Goal: Information Seeking & Learning: Learn about a topic

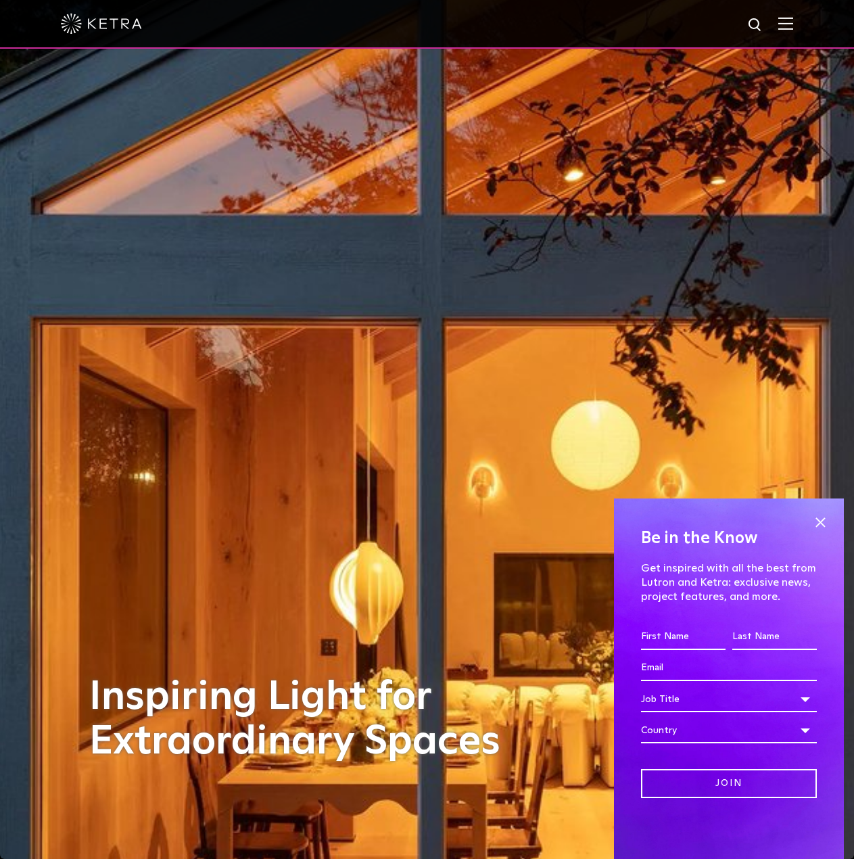
click at [793, 24] on img at bounding box center [785, 23] width 15 height 13
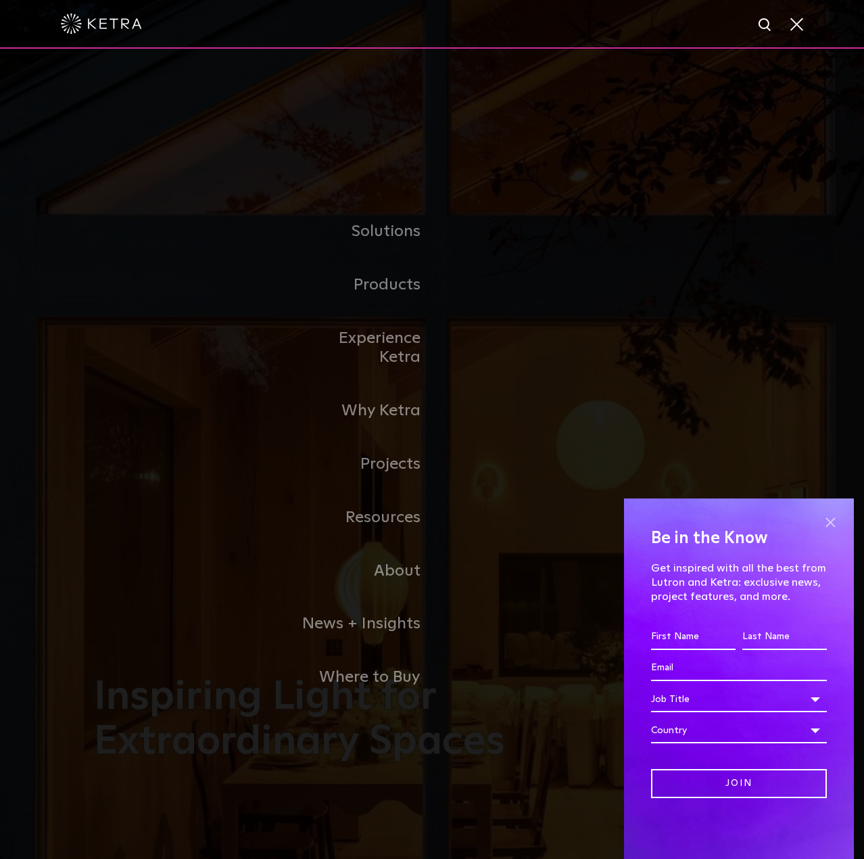
click at [831, 523] on span at bounding box center [830, 522] width 20 height 20
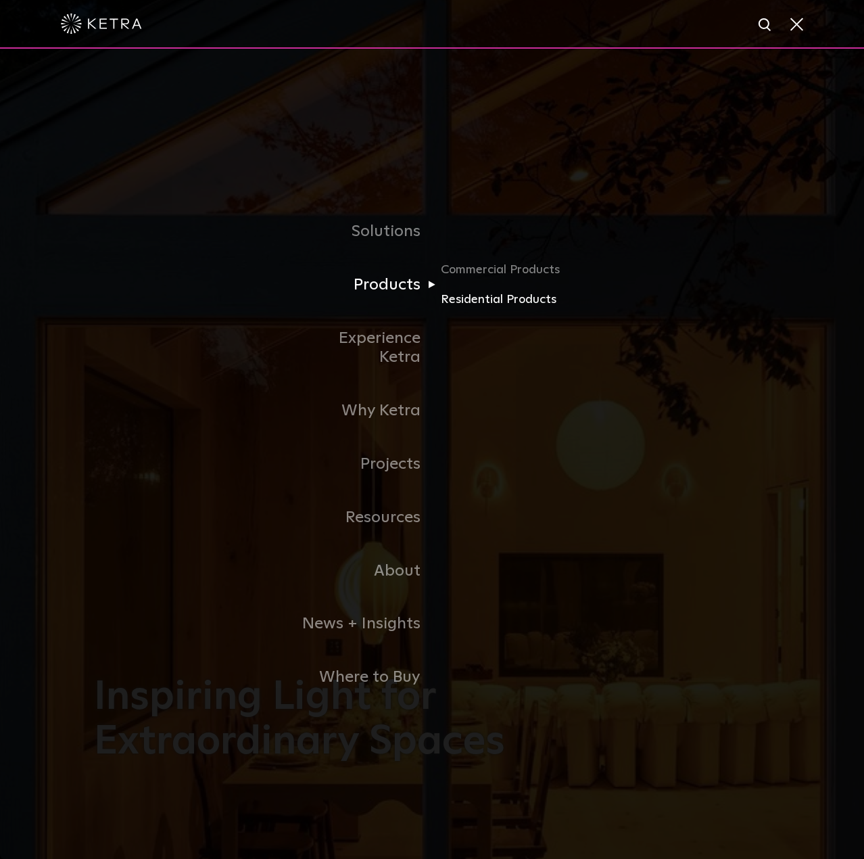
click at [497, 310] on link "Residential Products" at bounding box center [506, 300] width 130 height 20
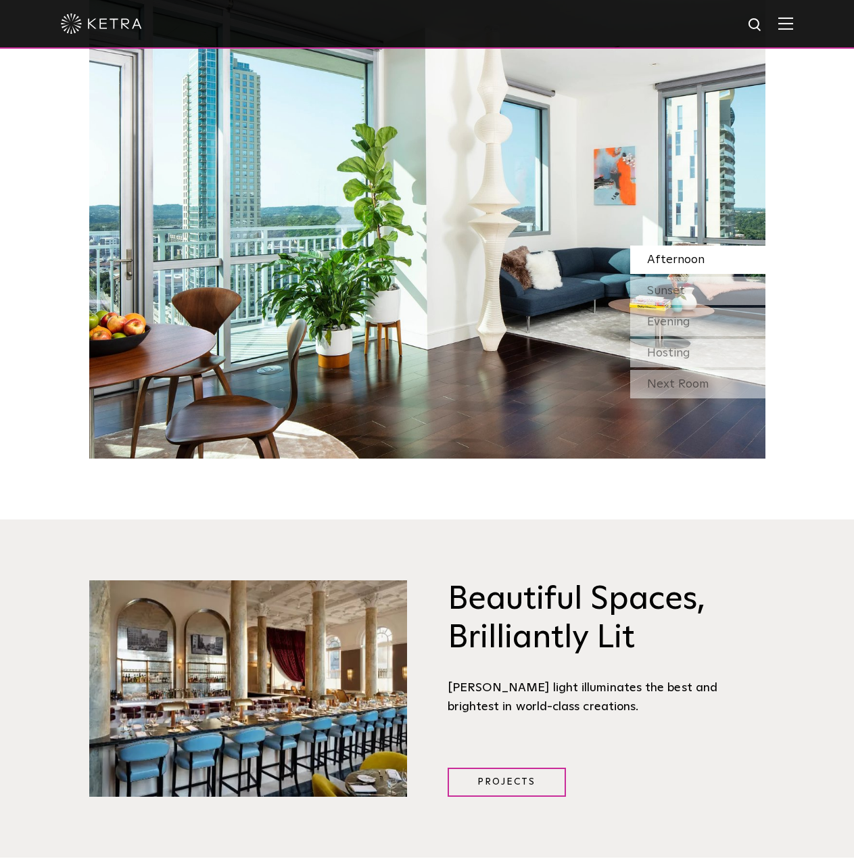
scroll to position [1420, 0]
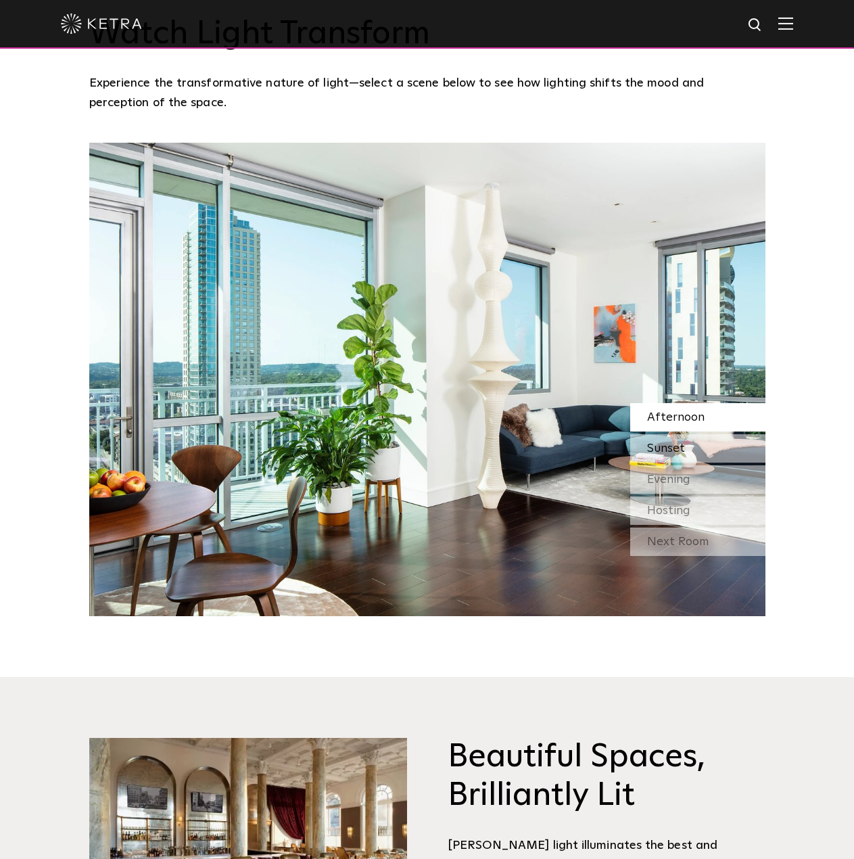
click at [655, 442] on span "Sunset" at bounding box center [666, 448] width 38 height 12
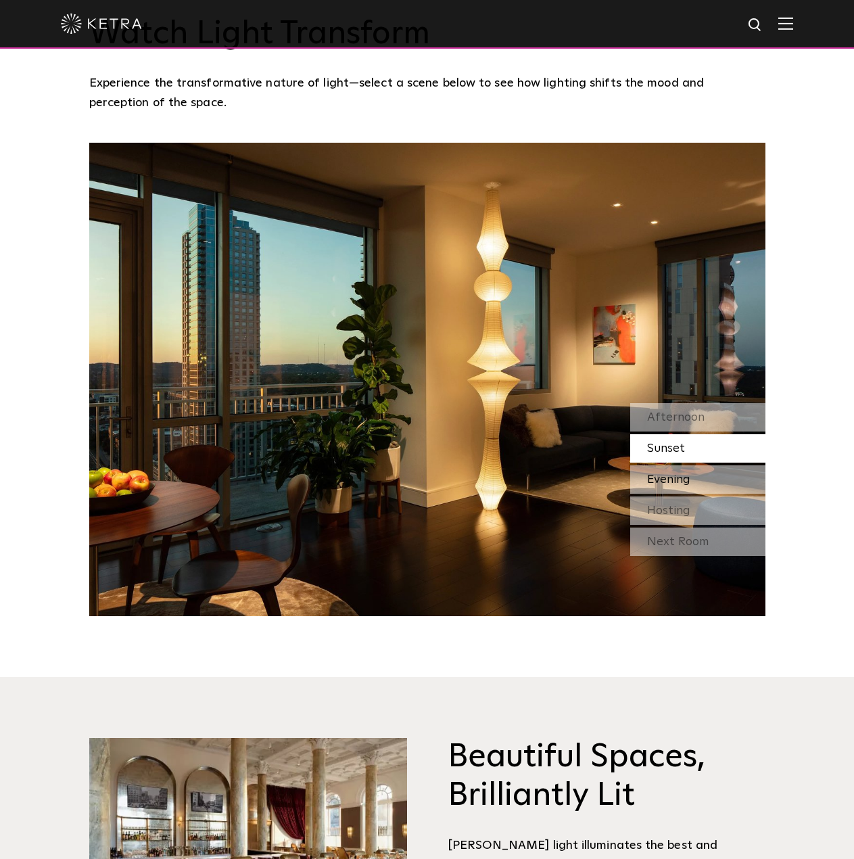
click at [662, 473] on span "Evening" at bounding box center [668, 479] width 43 height 12
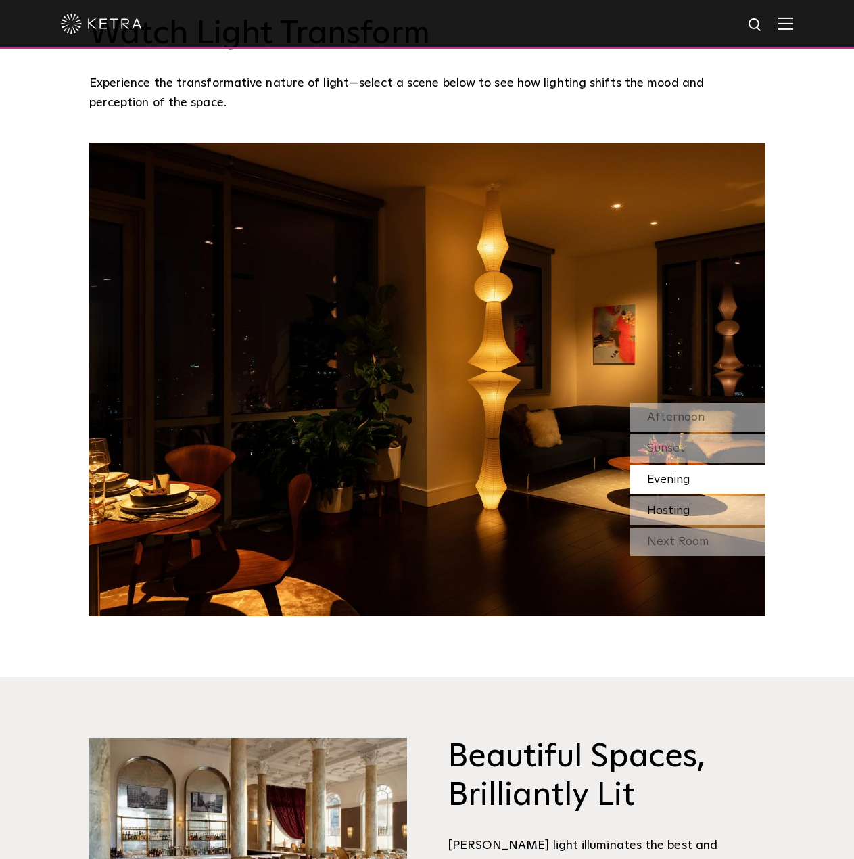
click at [659, 504] on span "Hosting" at bounding box center [668, 510] width 43 height 12
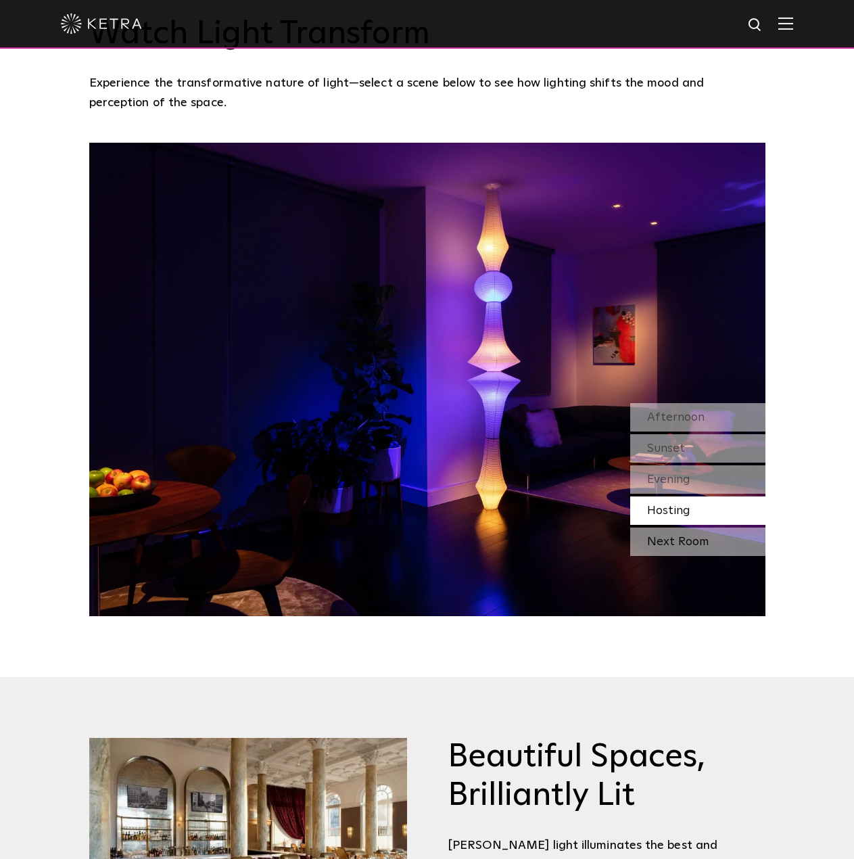
click at [659, 527] on div "Next Room" at bounding box center [697, 541] width 135 height 28
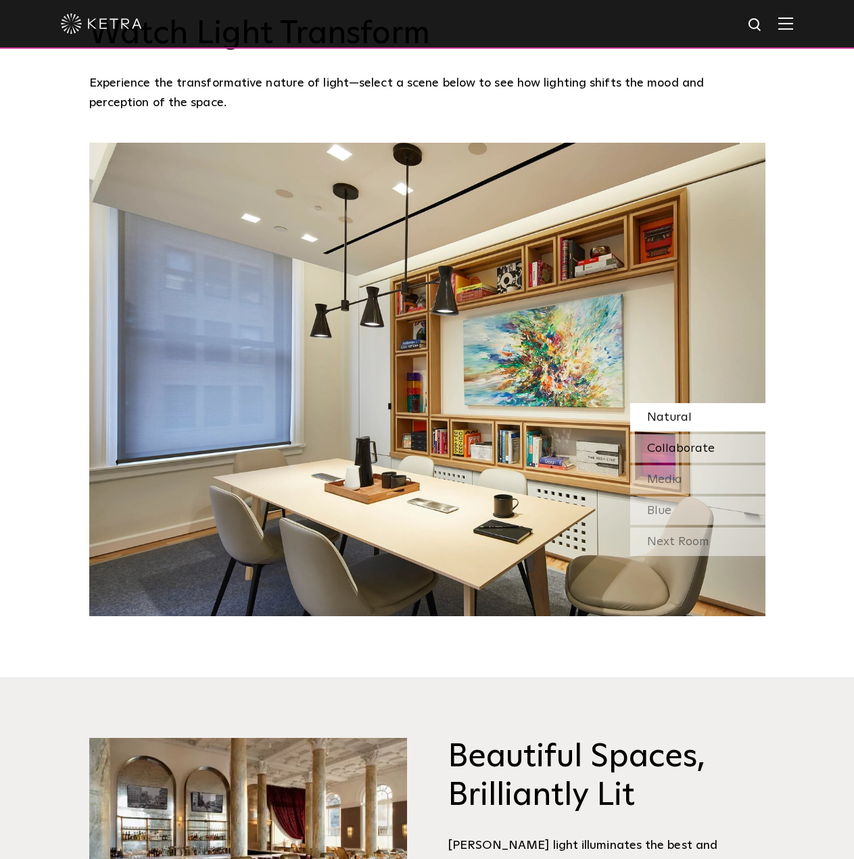
click at [654, 442] on span "Collaborate" at bounding box center [681, 448] width 68 height 12
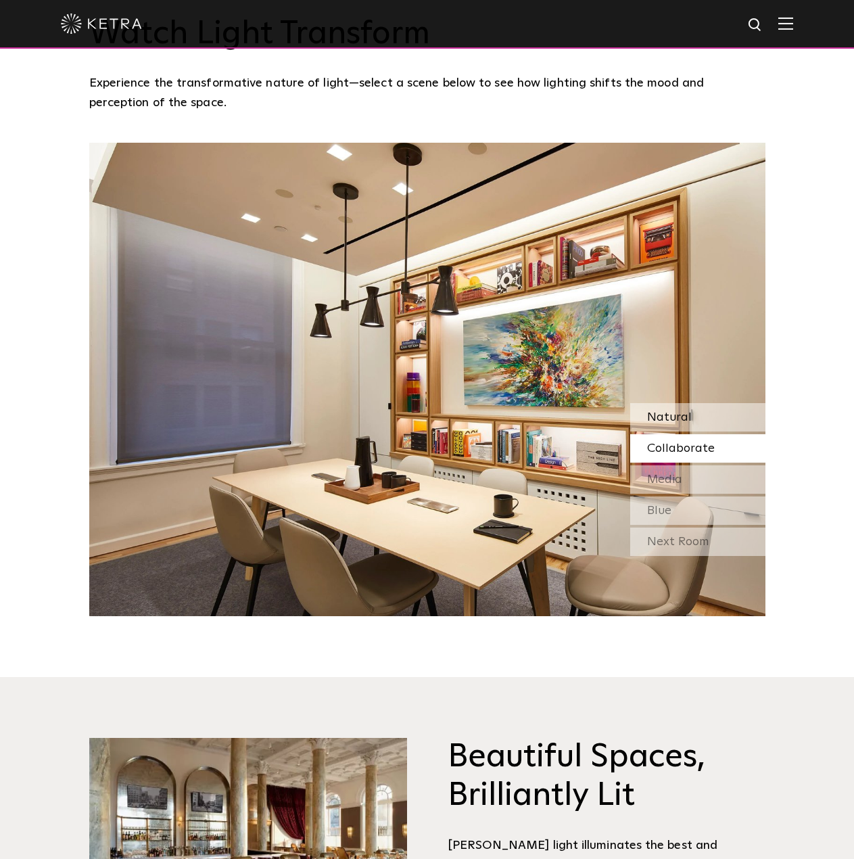
click at [659, 411] on span "Natural" at bounding box center [669, 417] width 45 height 12
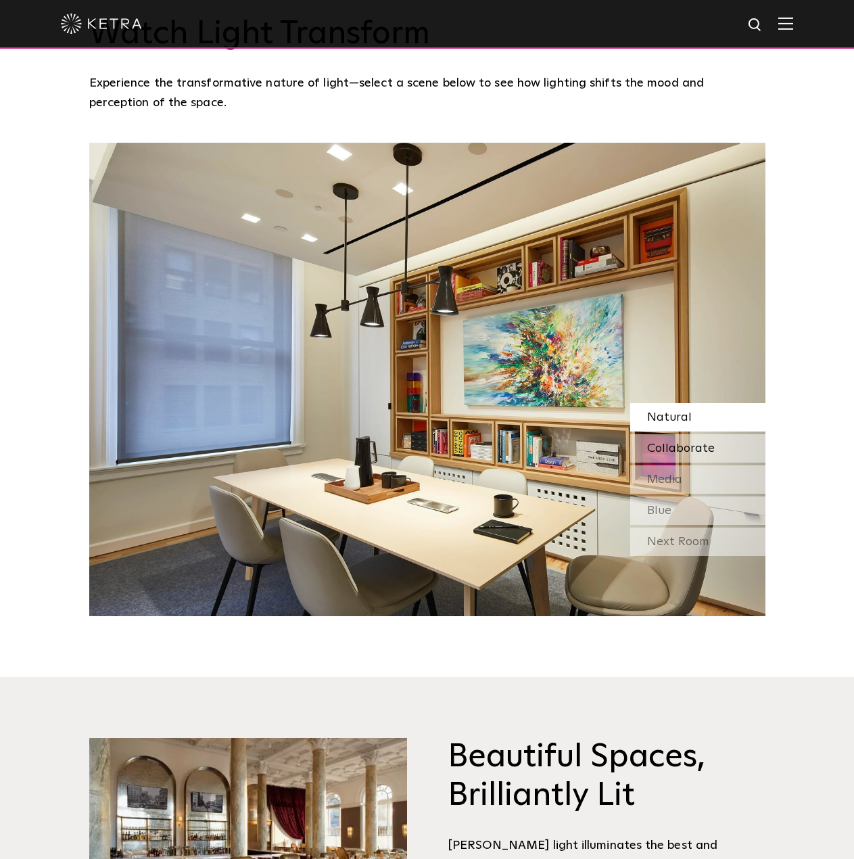
click at [657, 442] on span "Collaborate" at bounding box center [681, 448] width 68 height 12
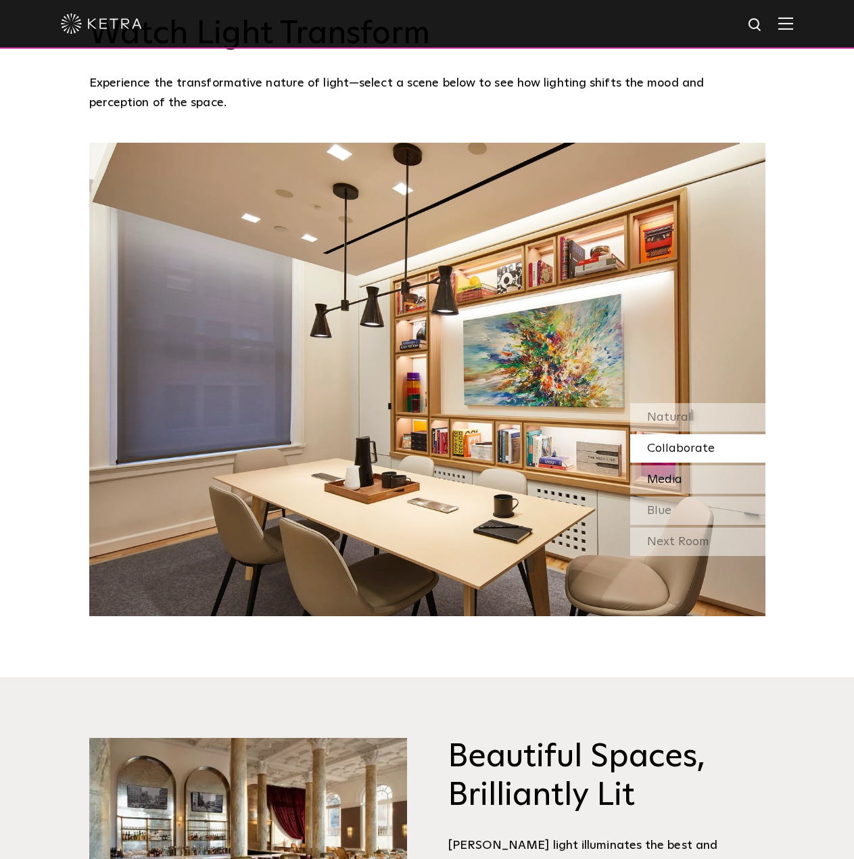
click at [647, 473] on span "Media" at bounding box center [664, 479] width 35 height 12
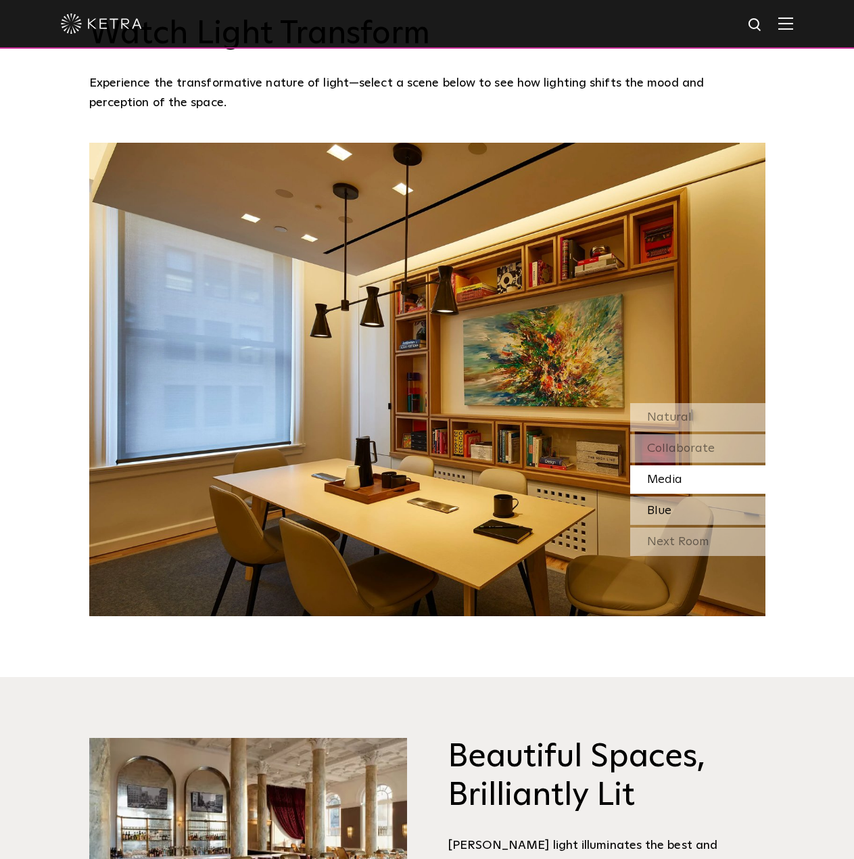
click at [643, 496] on div "Blue" at bounding box center [697, 510] width 135 height 28
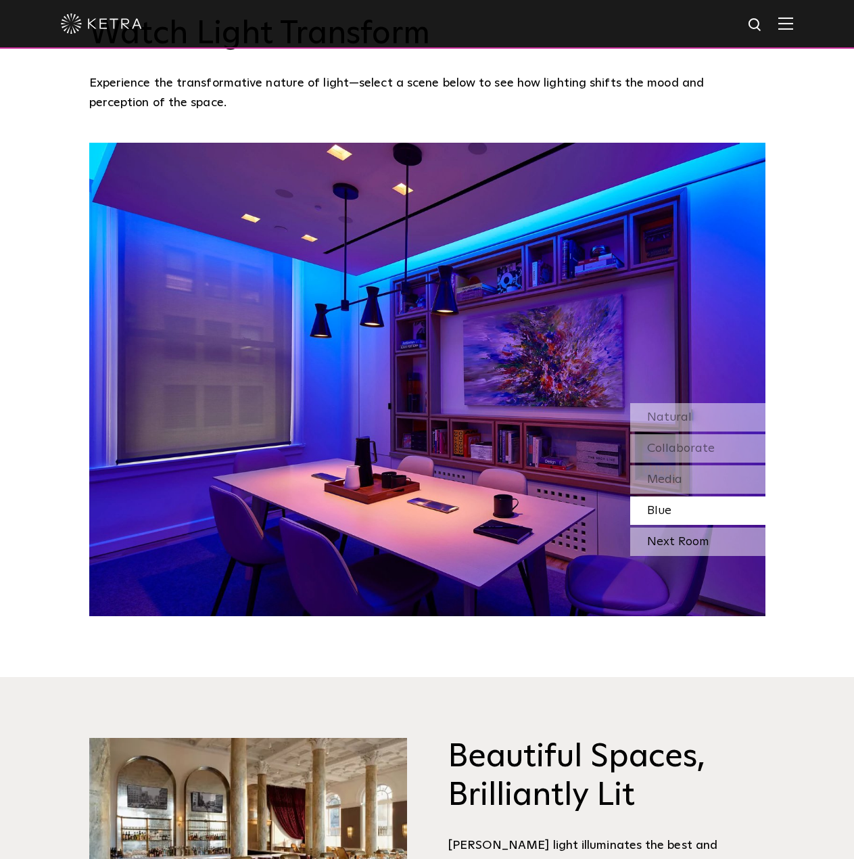
click at [651, 527] on div "Next Room" at bounding box center [697, 541] width 135 height 28
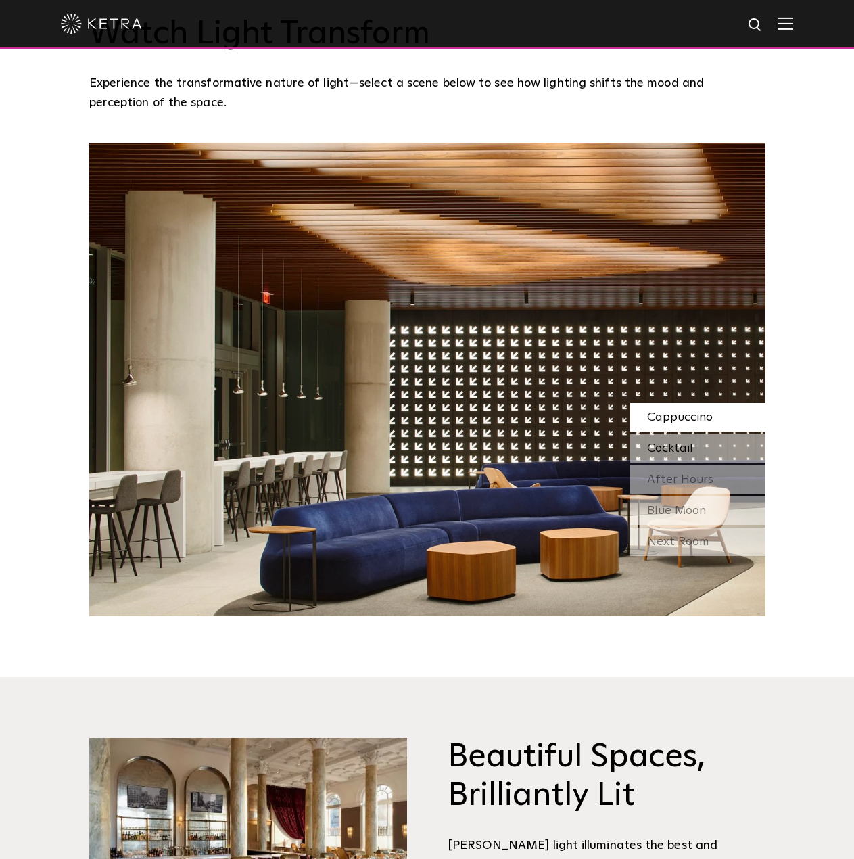
click at [653, 442] on span "Cocktail" at bounding box center [670, 448] width 46 height 12
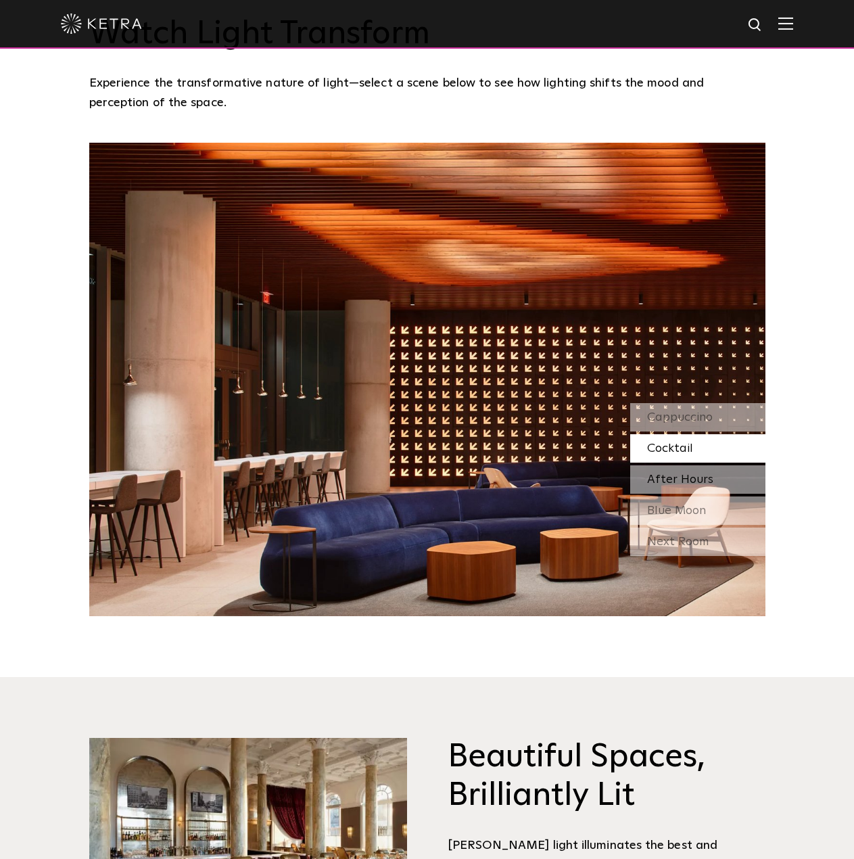
click at [652, 473] on span "After Hours" at bounding box center [680, 479] width 66 height 12
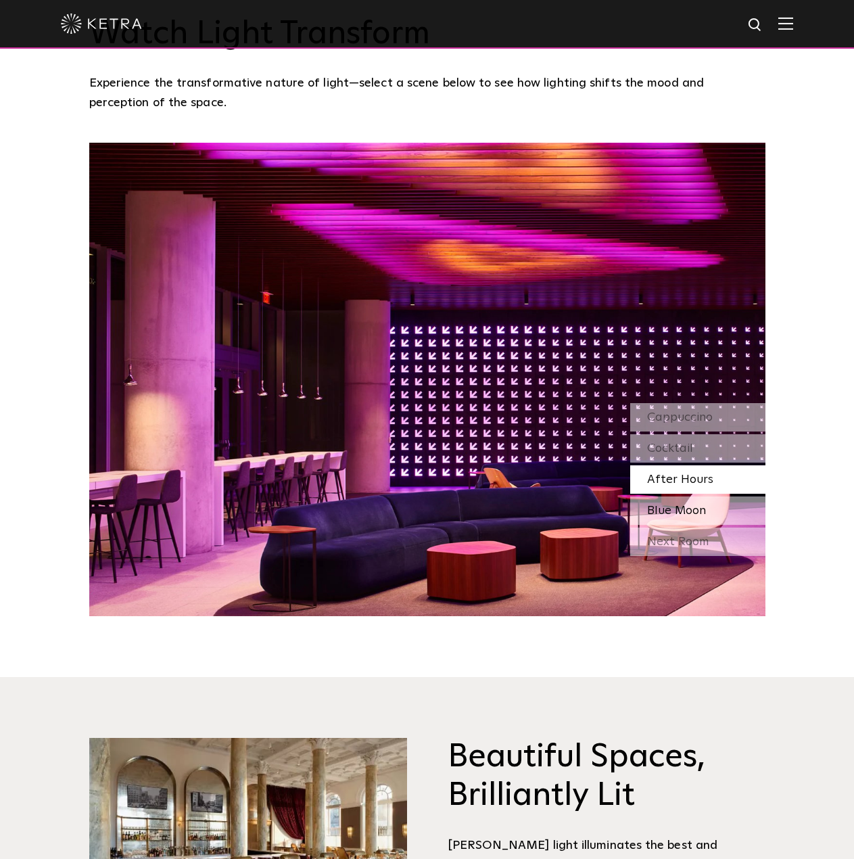
click at [660, 504] on span "Blue Moon" at bounding box center [676, 510] width 59 height 12
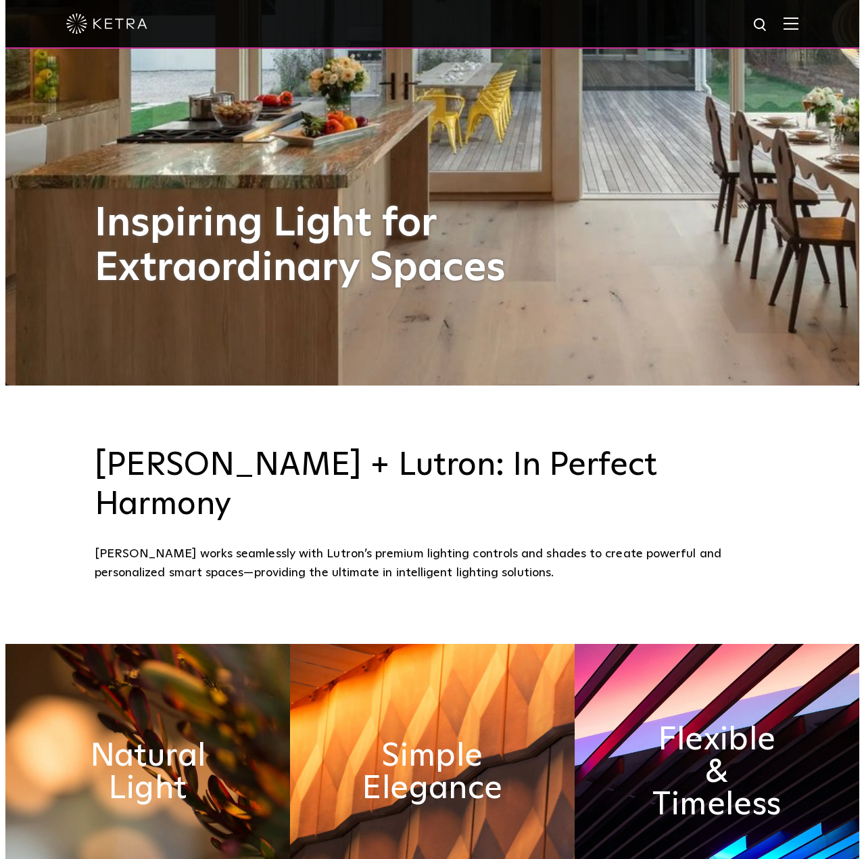
scroll to position [0, 0]
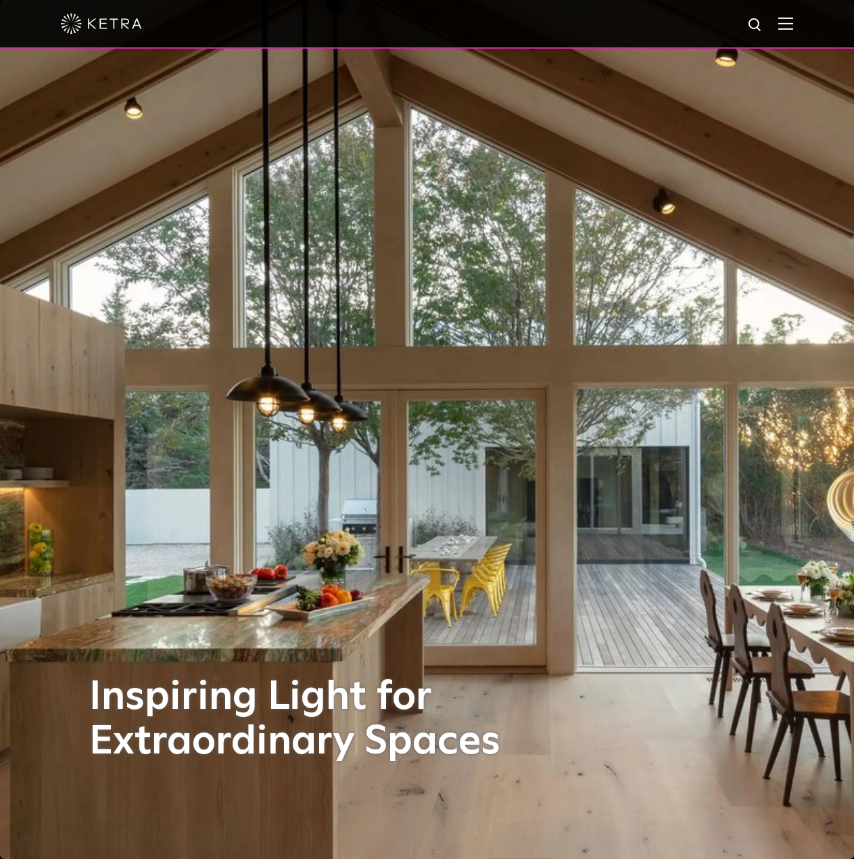
click at [793, 24] on img at bounding box center [785, 23] width 15 height 13
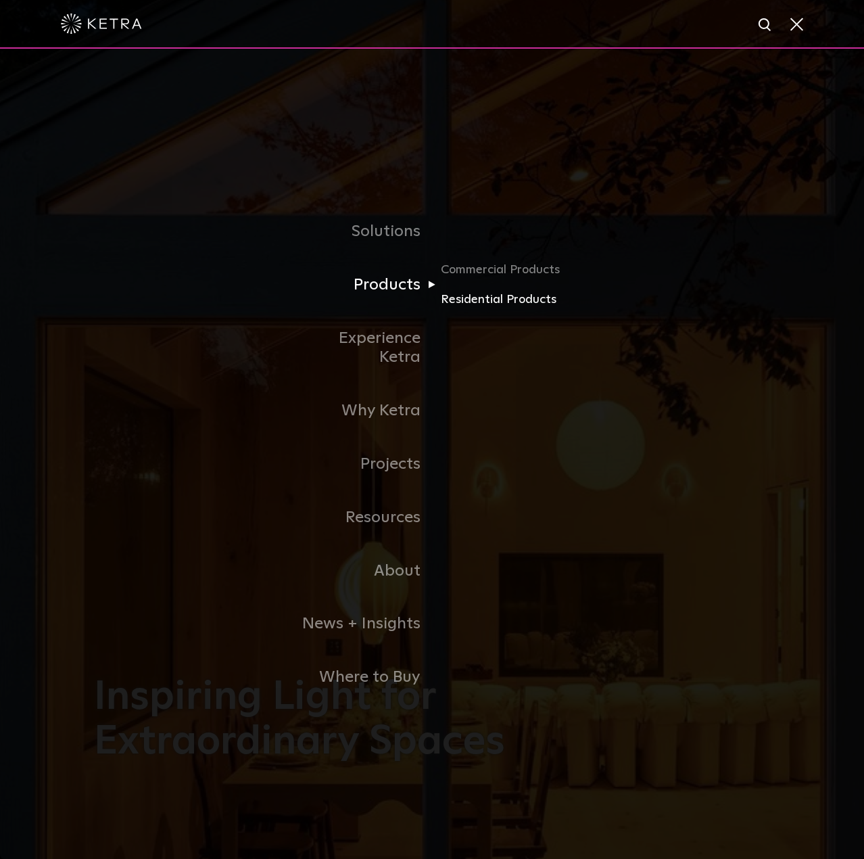
click at [477, 310] on link "Residential Products" at bounding box center [506, 300] width 130 height 20
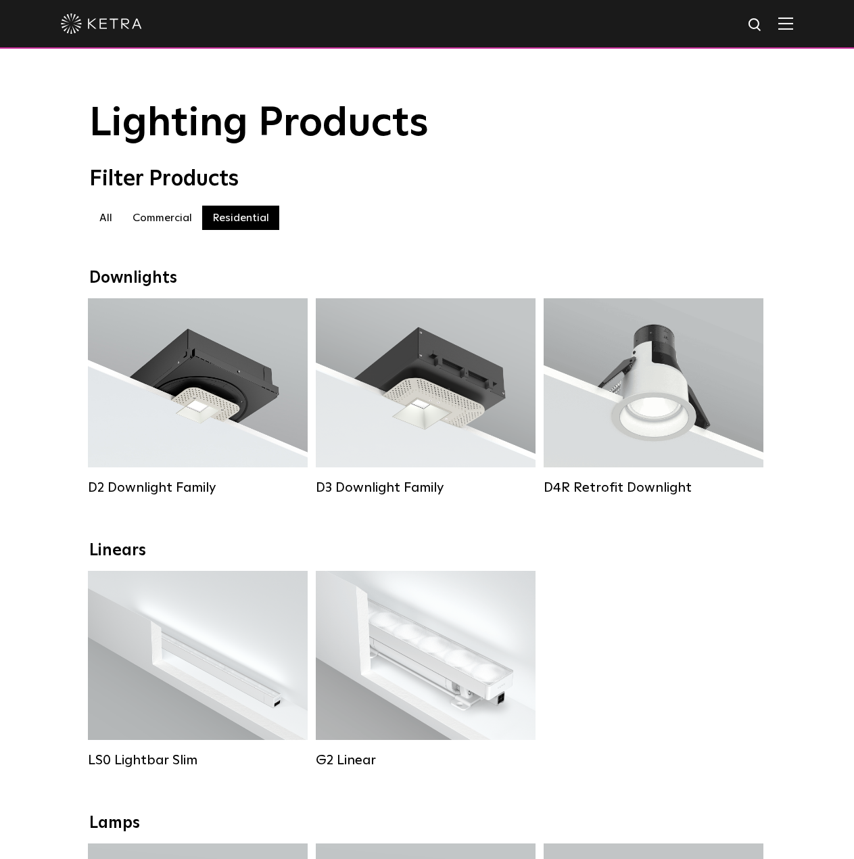
click at [112, 26] on img at bounding box center [101, 24] width 81 height 20
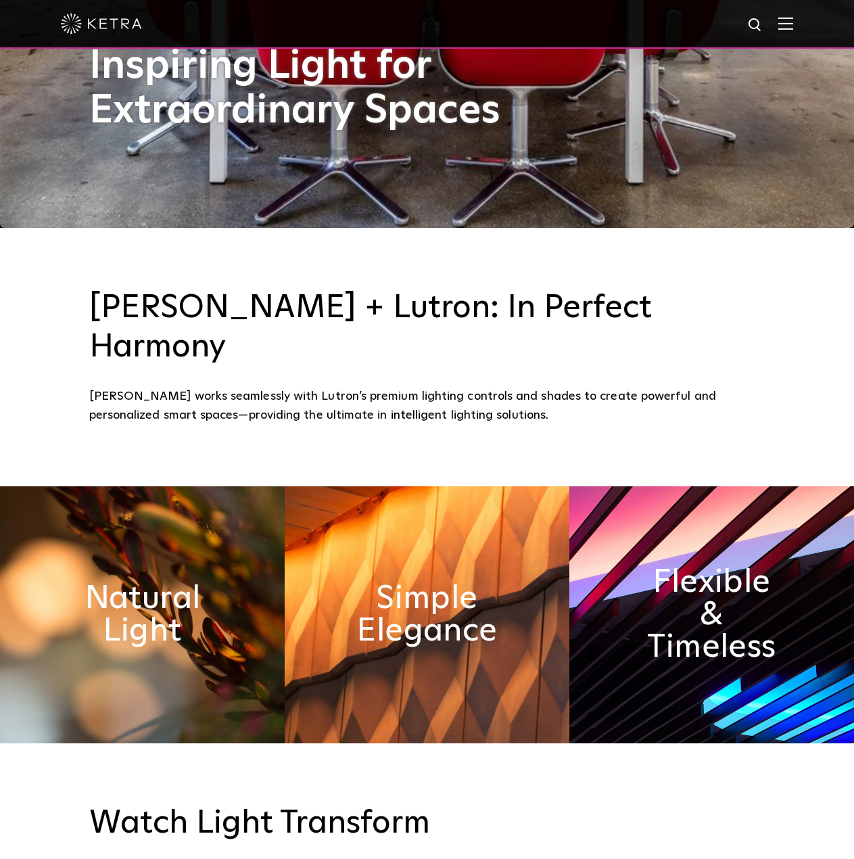
scroll to position [789, 0]
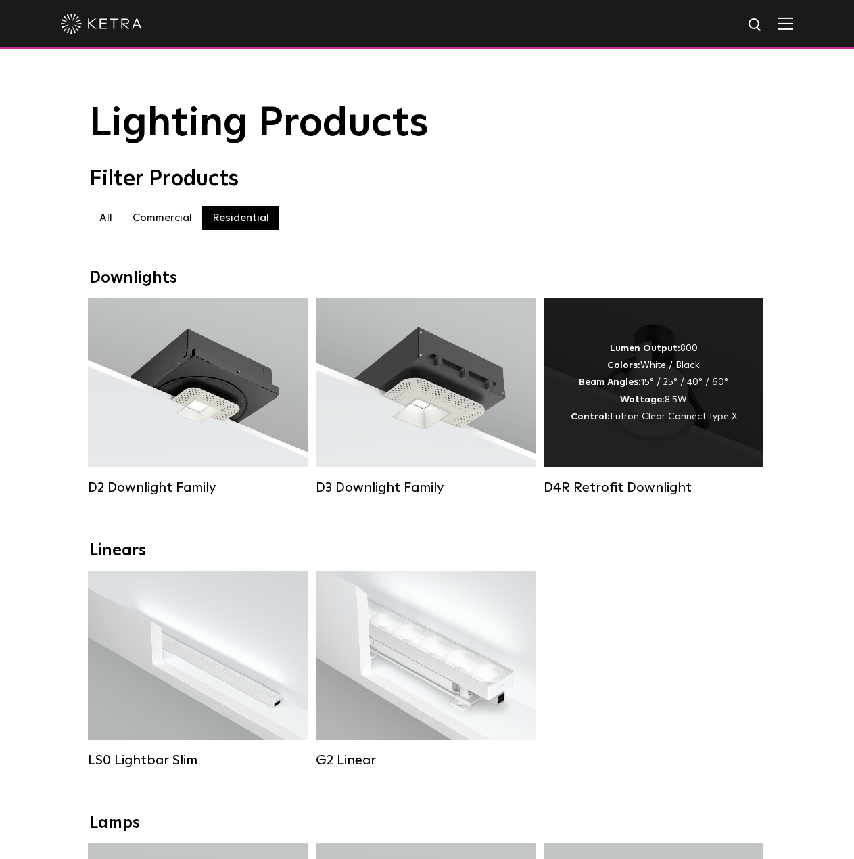
click at [566, 494] on div "D4R Retrofit Downlight" at bounding box center [654, 487] width 220 height 16
